Goal: Task Accomplishment & Management: Use online tool/utility

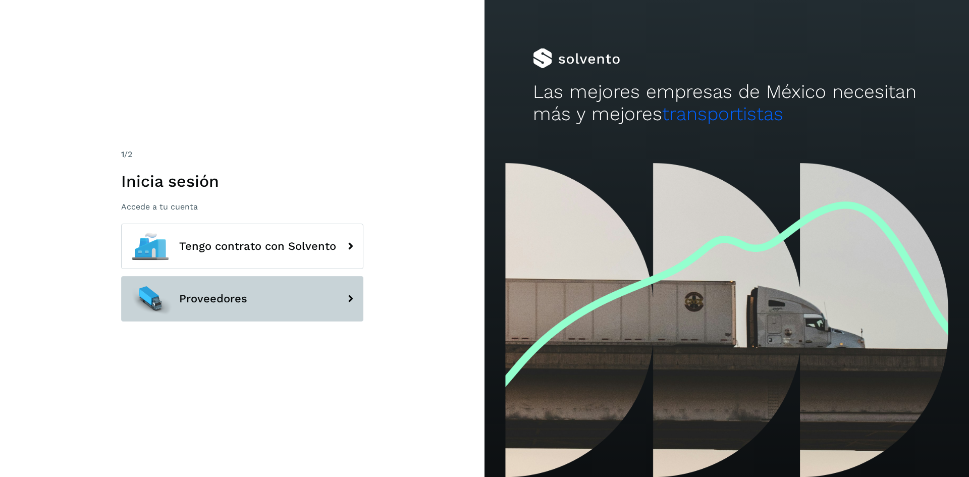
click at [280, 292] on button "Proveedores" at bounding box center [242, 298] width 242 height 45
click at [202, 316] on button "Proveedores" at bounding box center [242, 298] width 242 height 45
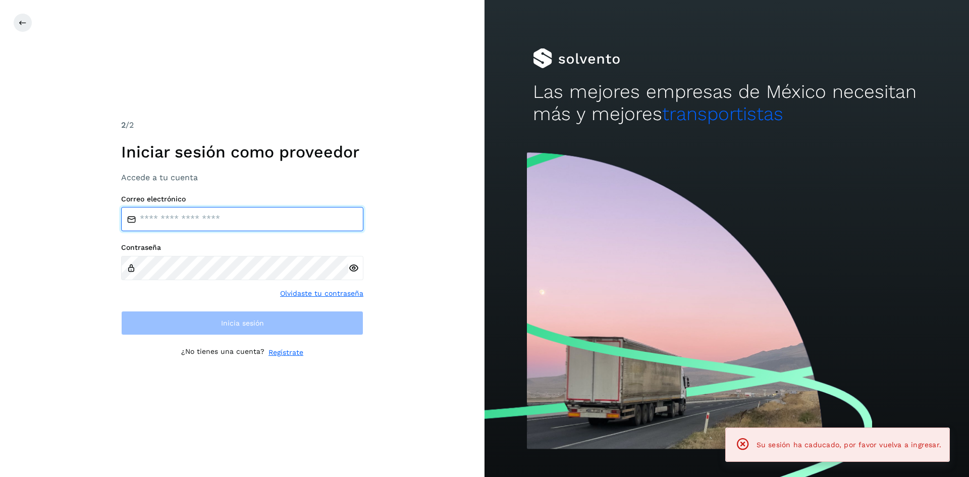
type input "**********"
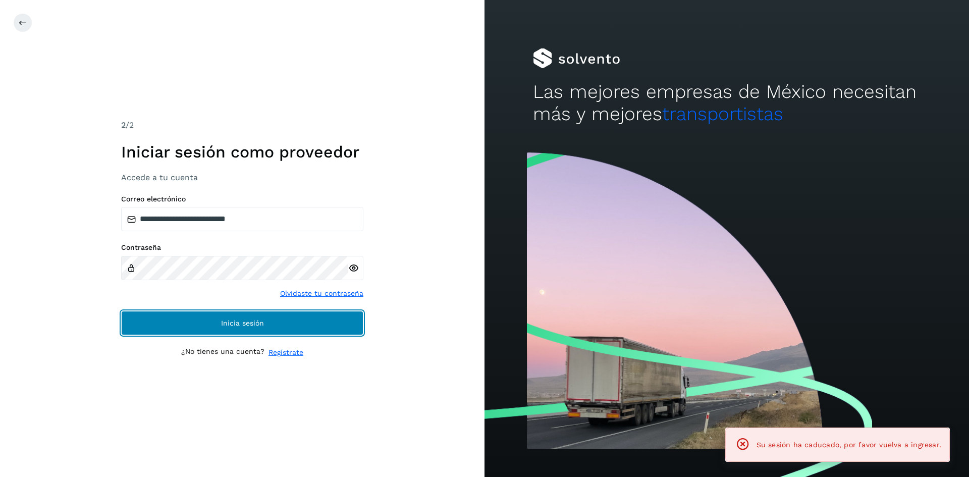
click at [184, 319] on button "Inicia sesión" at bounding box center [242, 323] width 242 height 24
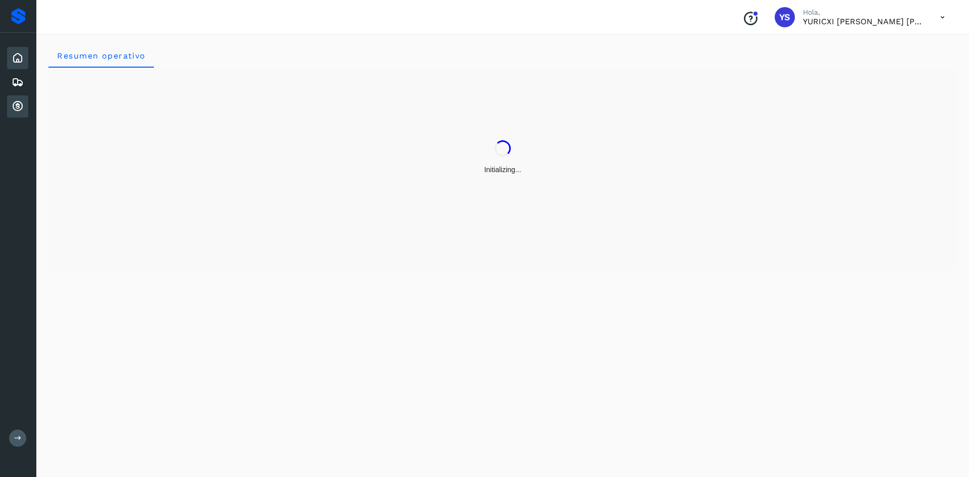
click at [16, 105] on icon at bounding box center [18, 106] width 12 height 12
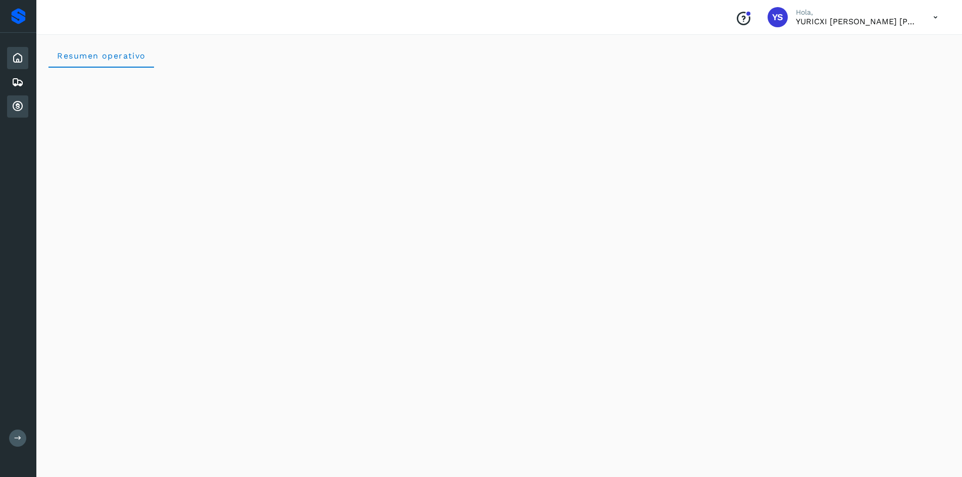
click at [17, 95] on div "Cuentas por cobrar" at bounding box center [17, 106] width 21 height 22
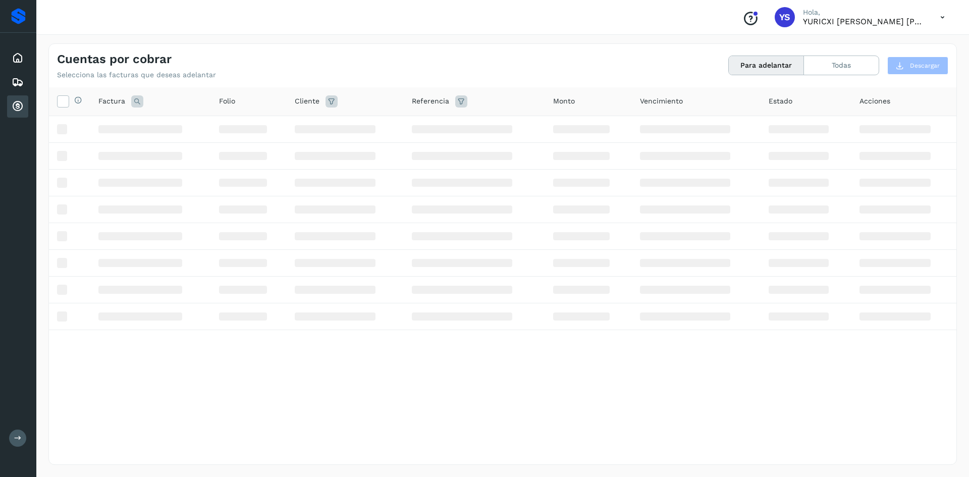
click at [20, 111] on icon at bounding box center [18, 106] width 12 height 12
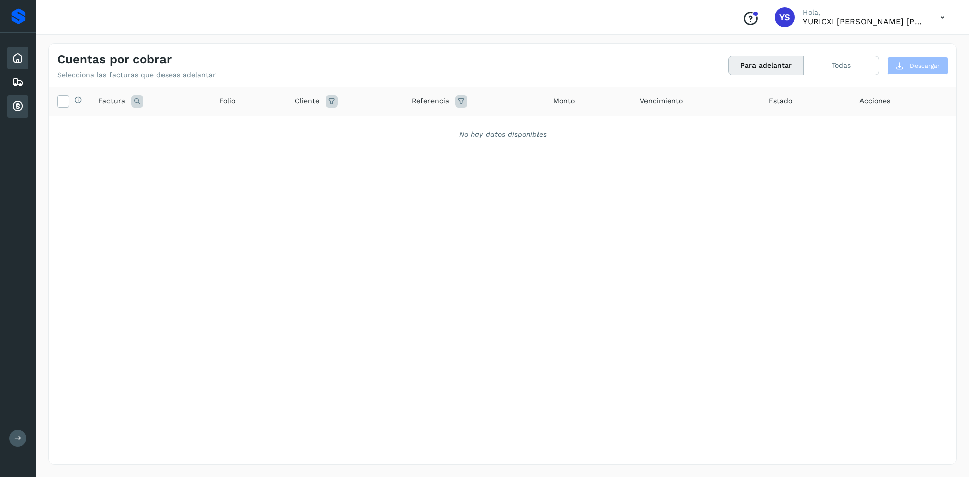
click at [19, 55] on icon at bounding box center [18, 58] width 12 height 12
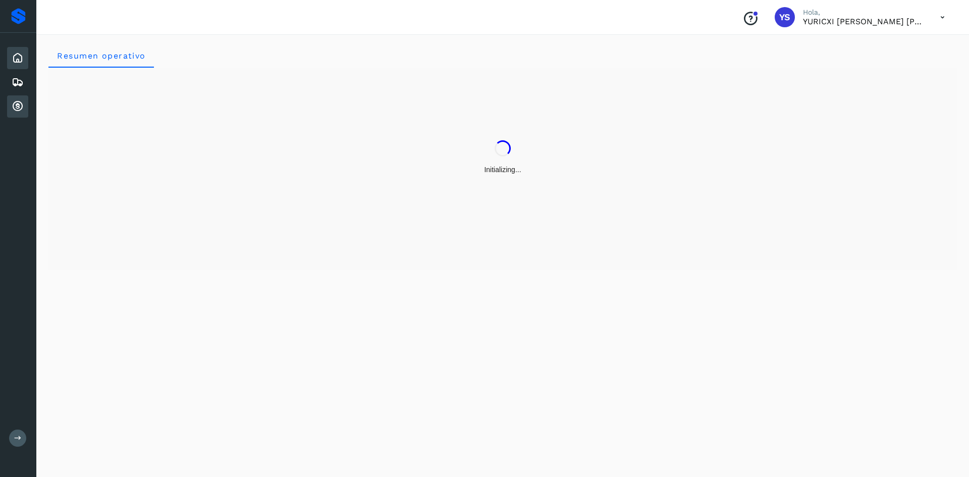
click at [13, 111] on icon at bounding box center [18, 106] width 12 height 12
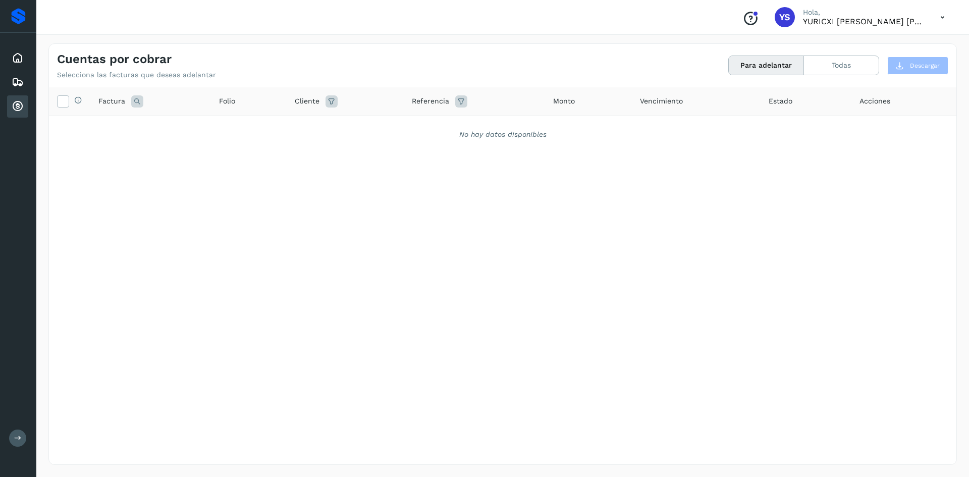
click at [298, 362] on div "Selecciona todas las facturas disponibles para adelanto Factura Folio Cliente R…" at bounding box center [503, 255] width 908 height 336
click at [13, 61] on icon at bounding box center [18, 58] width 12 height 12
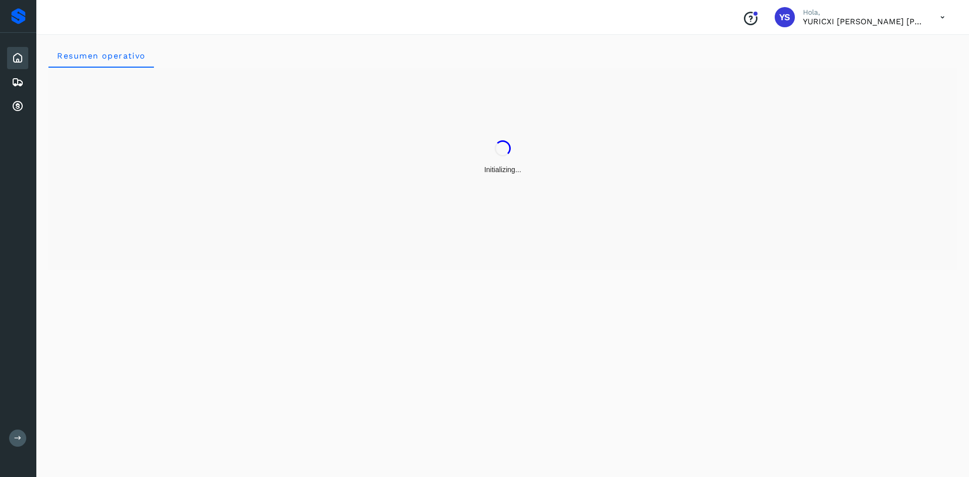
click at [545, 71] on div "Initializing..." at bounding box center [502, 158] width 909 height 180
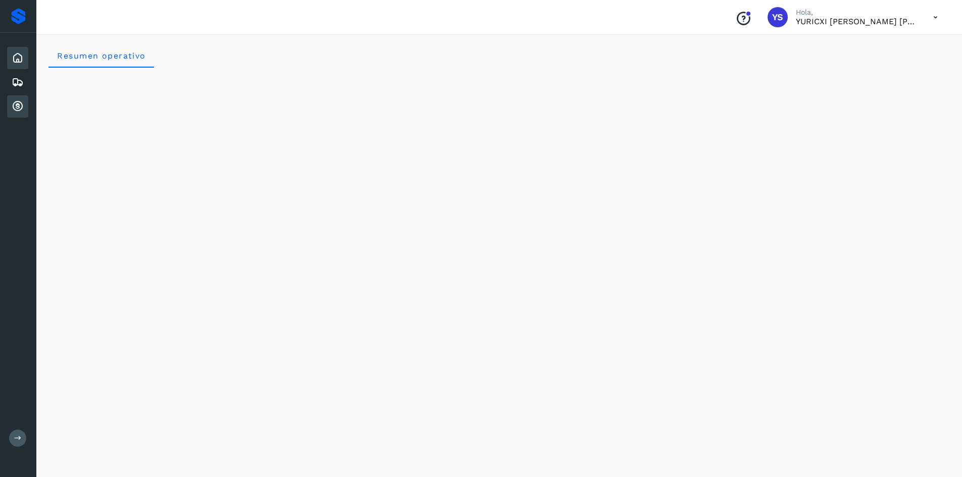
click at [23, 104] on icon at bounding box center [18, 106] width 12 height 12
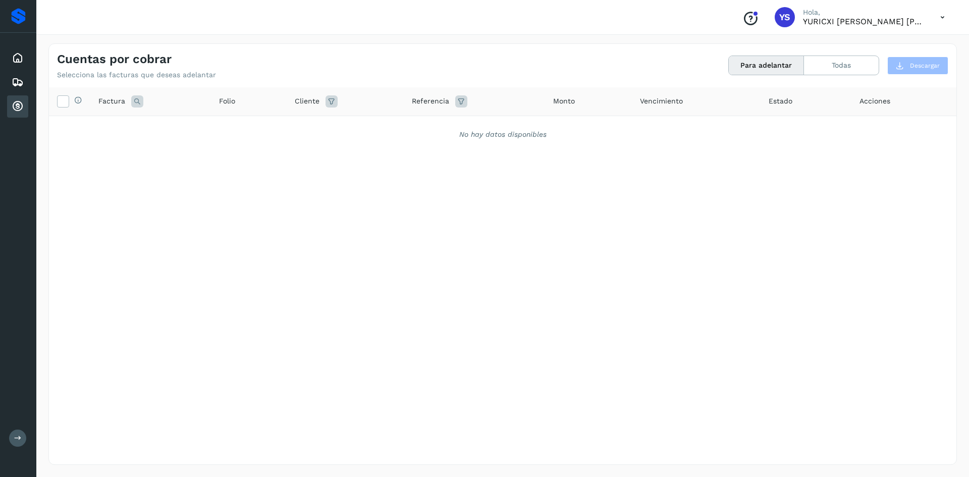
click at [506, 246] on div "Selecciona todas las facturas disponibles para adelanto Factura Folio Cliente R…" at bounding box center [503, 255] width 908 height 336
click at [19, 61] on icon at bounding box center [18, 58] width 12 height 12
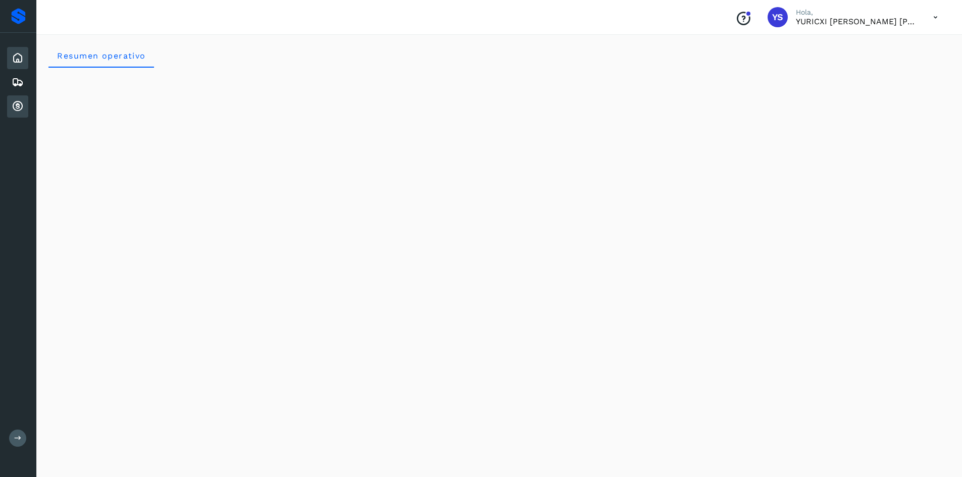
click at [16, 111] on icon at bounding box center [18, 106] width 12 height 12
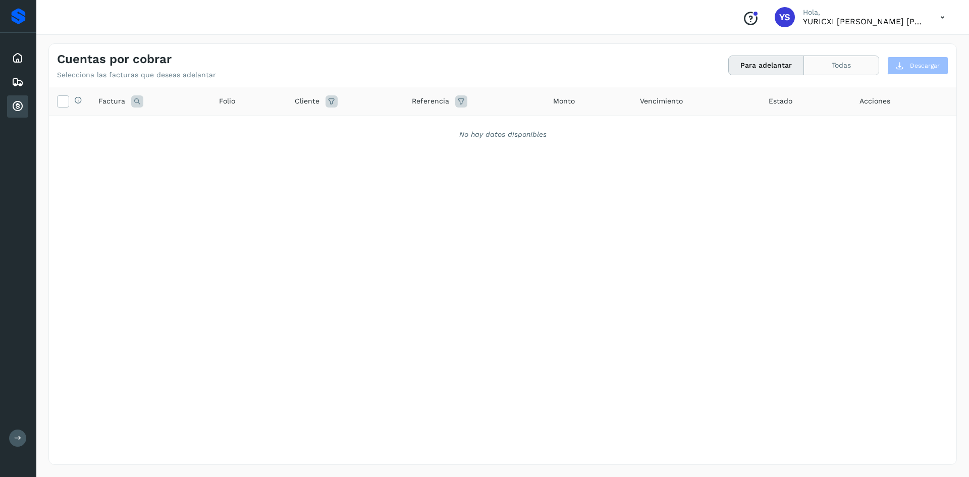
click at [840, 66] on button "Todas" at bounding box center [841, 65] width 75 height 19
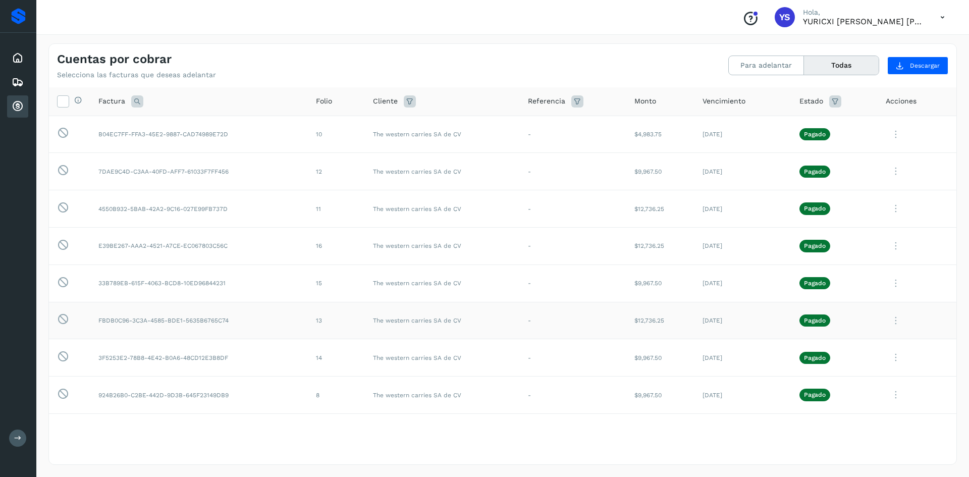
click at [890, 321] on icon at bounding box center [896, 320] width 20 height 21
click at [868, 403] on button "CEP" at bounding box center [888, 404] width 120 height 19
drag, startPoint x: 652, startPoint y: 359, endPoint x: 633, endPoint y: 358, distance: 19.7
click at [633, 358] on td "$9,967.50" at bounding box center [661, 357] width 68 height 37
copy td "9,967.50"
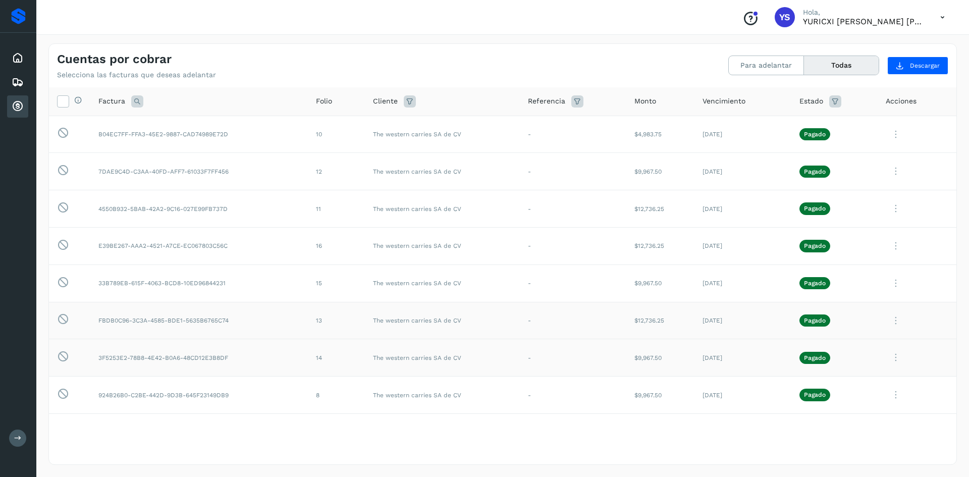
click at [889, 359] on icon at bounding box center [896, 357] width 20 height 21
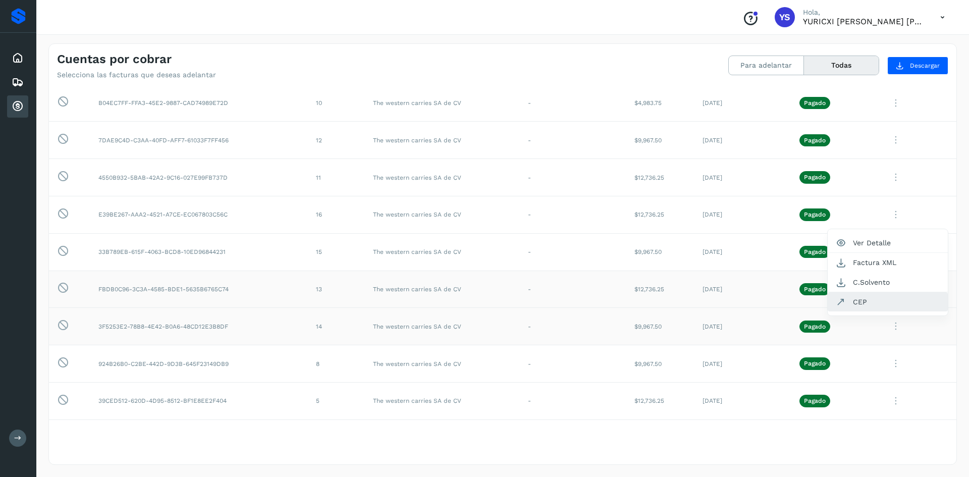
click at [876, 300] on button "CEP" at bounding box center [888, 301] width 120 height 19
click at [894, 251] on icon at bounding box center [896, 252] width 20 height 21
click at [864, 336] on button "CEP" at bounding box center [888, 335] width 120 height 19
click at [888, 215] on icon at bounding box center [896, 214] width 20 height 21
click at [858, 298] on button "CEP" at bounding box center [888, 298] width 120 height 19
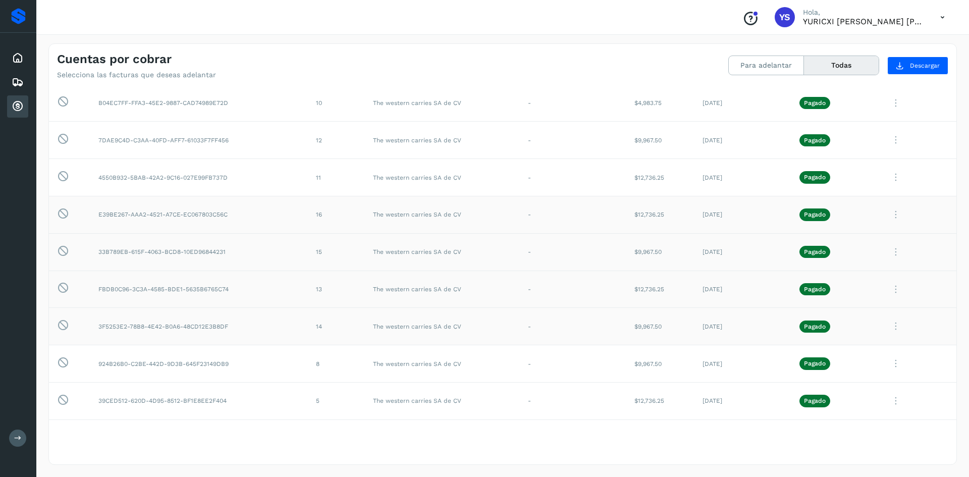
click at [888, 325] on icon at bounding box center [896, 326] width 20 height 21
click at [892, 373] on button "Factura XML" at bounding box center [888, 370] width 120 height 19
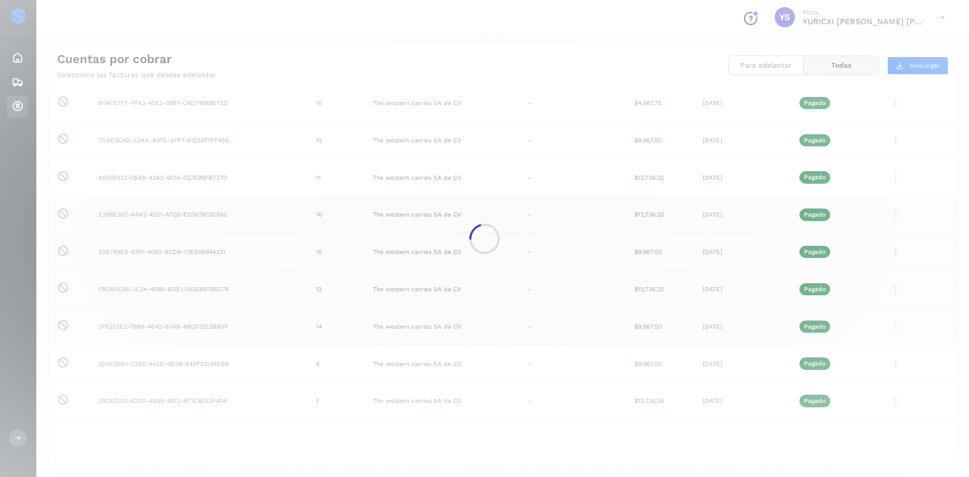
click at [589, 44] on div at bounding box center [484, 238] width 969 height 477
